Goal: Transaction & Acquisition: Obtain resource

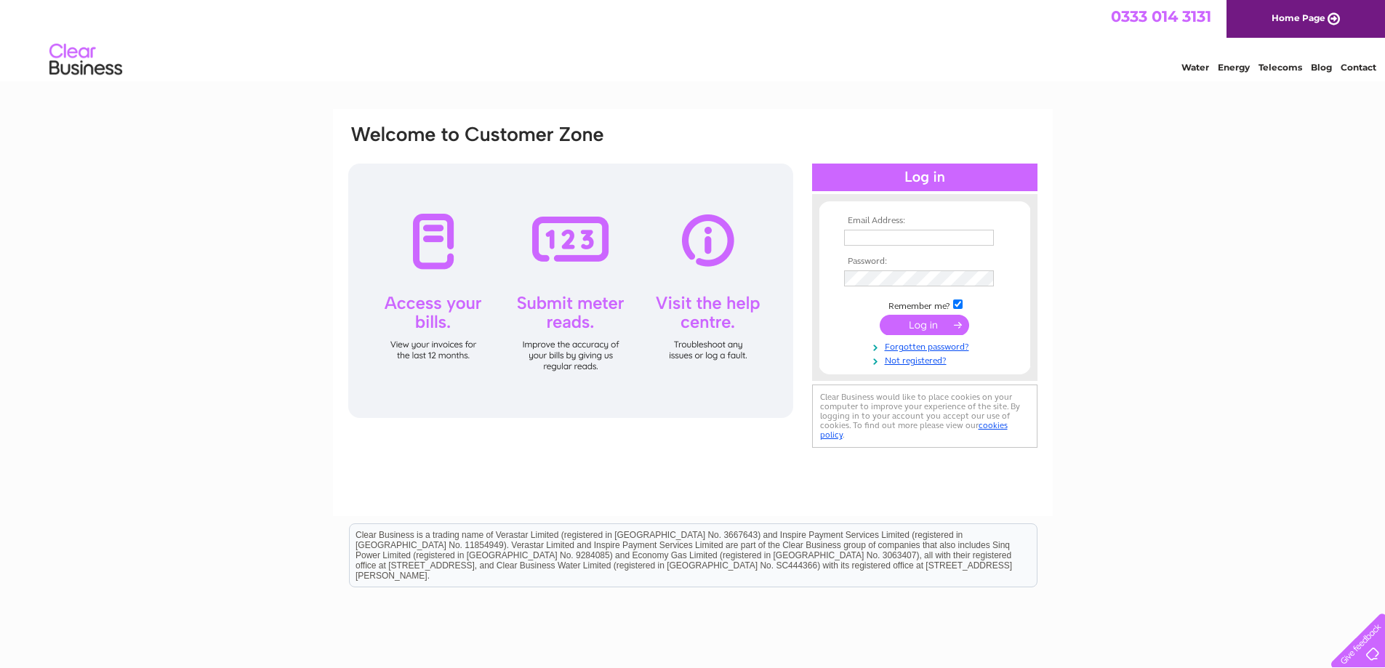
type input "paul.norquay@thelongpartnership.co.uk"
click at [898, 322] on input "submit" at bounding box center [924, 325] width 89 height 20
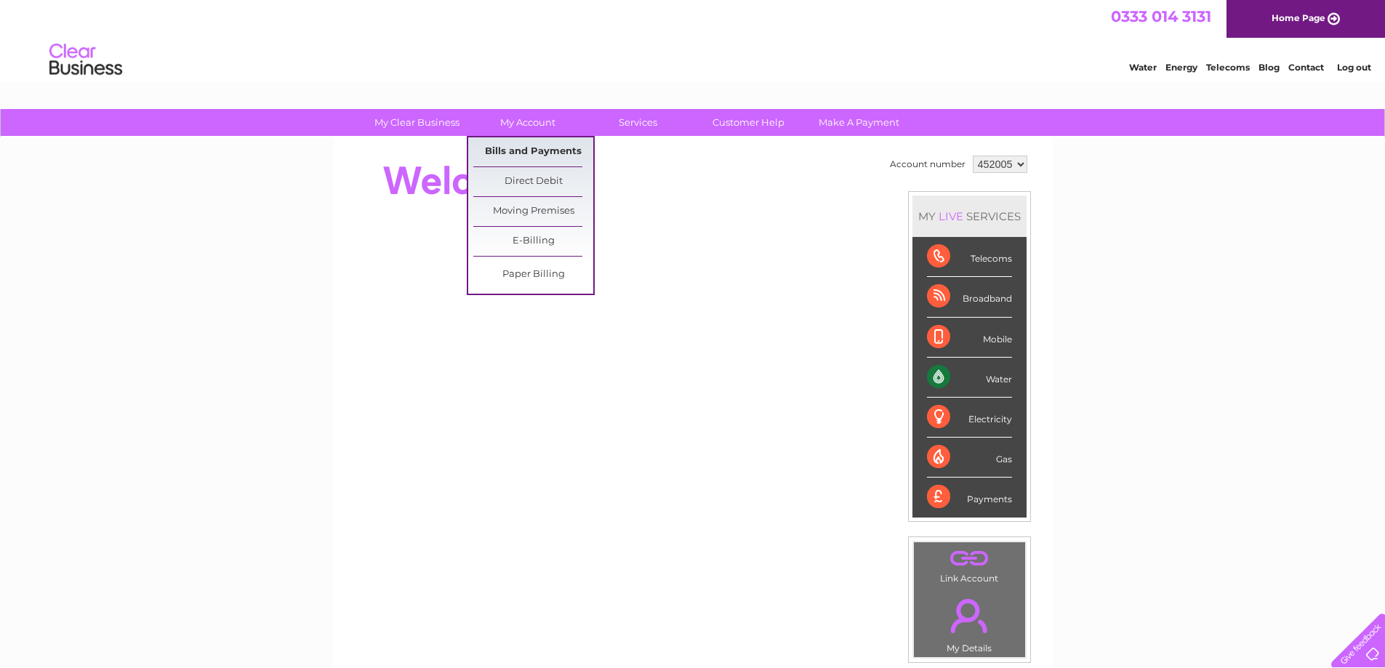
click at [515, 146] on link "Bills and Payments" at bounding box center [533, 151] width 120 height 29
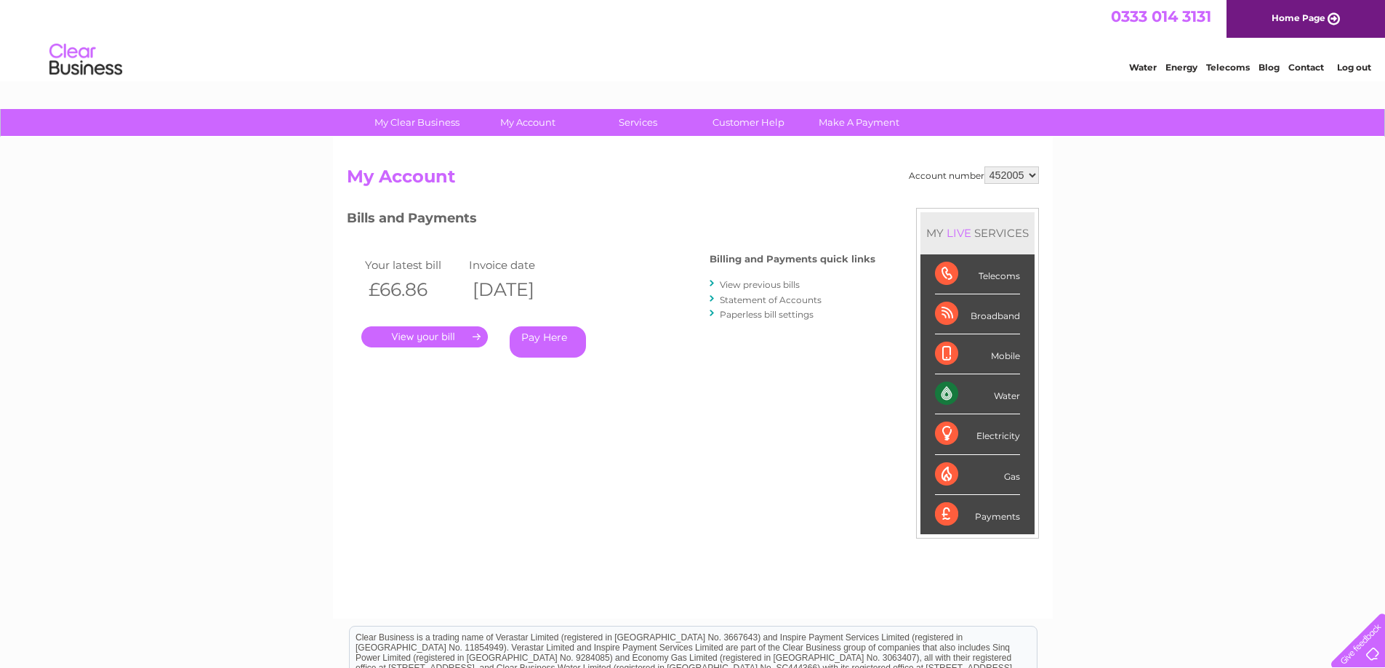
click at [1032, 174] on select "452005 923436 930951" at bounding box center [1011, 174] width 55 height 17
select select "923436"
click at [984, 166] on select "452005 923436 930951" at bounding box center [1011, 174] width 55 height 17
click at [410, 338] on link "." at bounding box center [424, 336] width 126 height 21
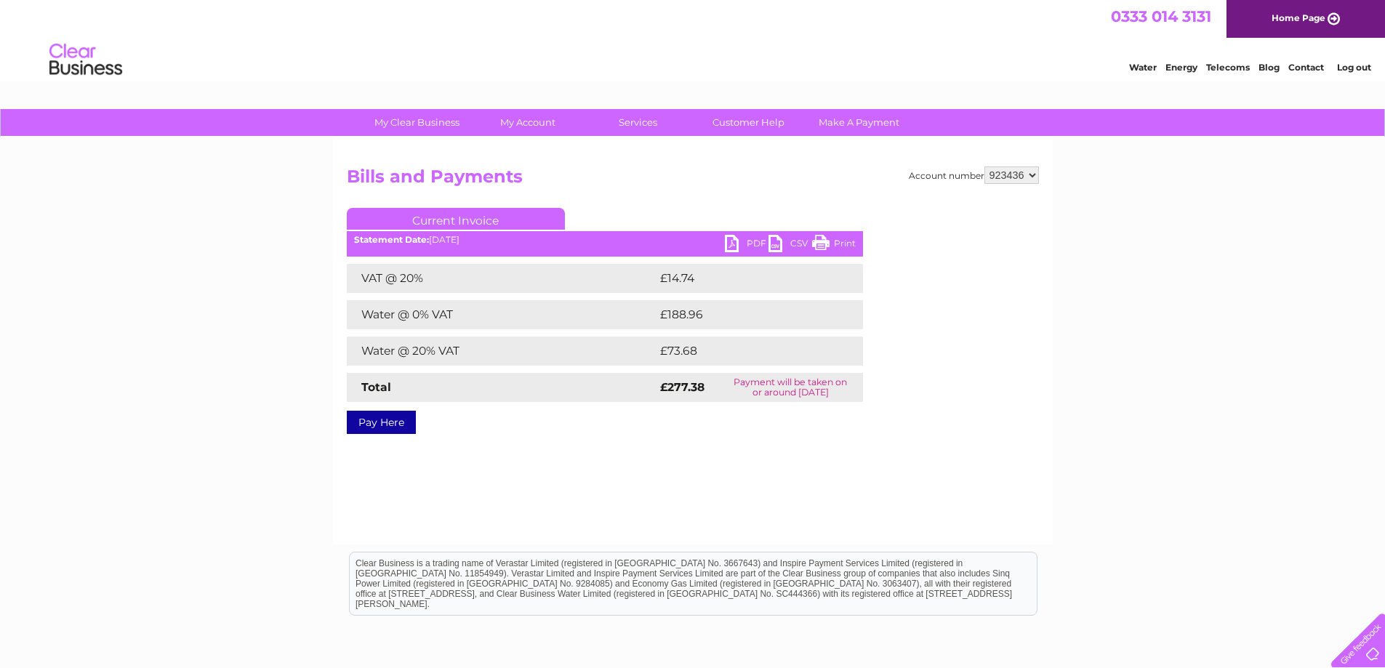
click at [744, 238] on link "PDF" at bounding box center [747, 245] width 44 height 21
